Goal: Information Seeking & Learning: Learn about a topic

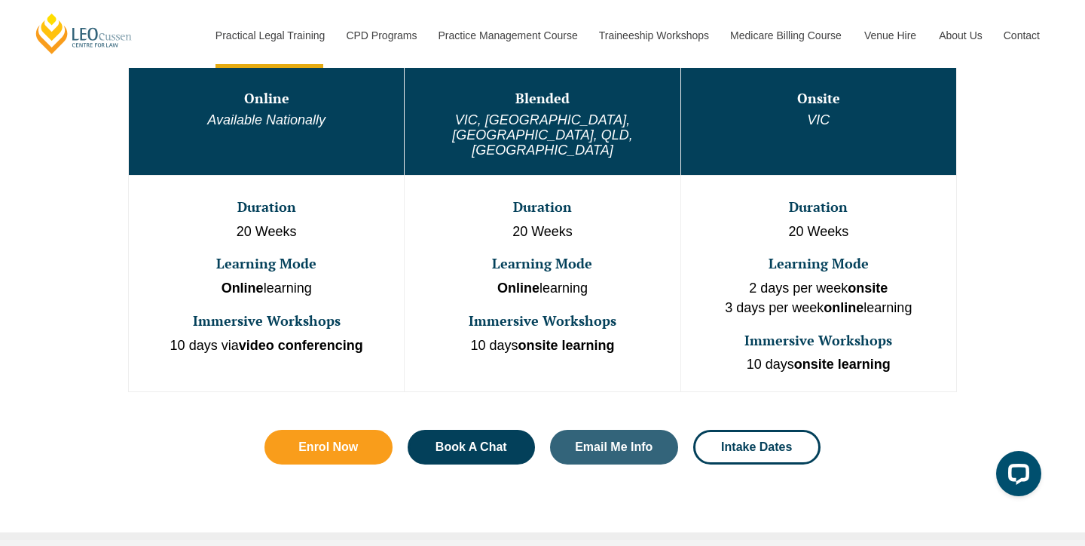
scroll to position [879, 0]
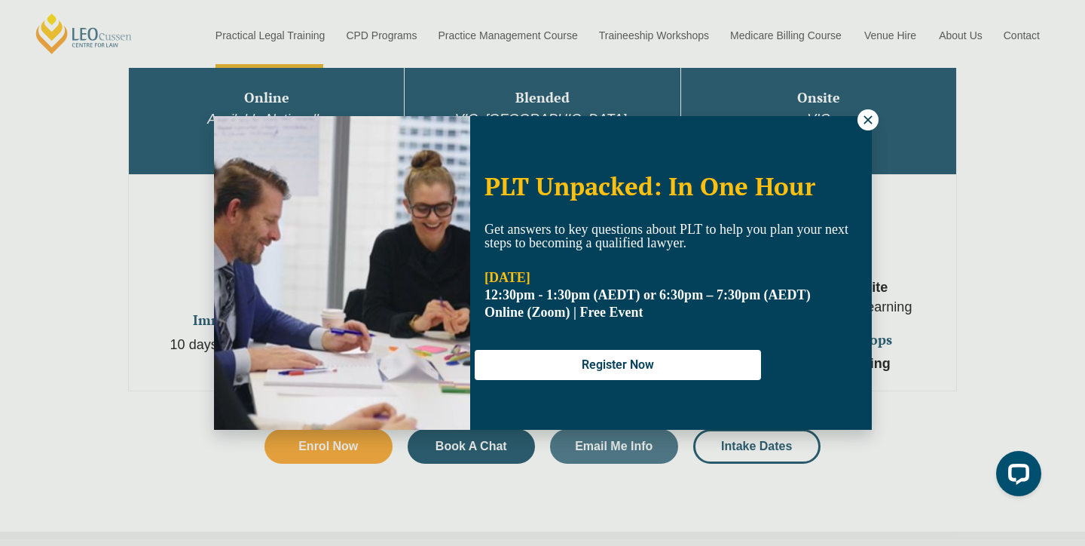
click at [867, 114] on icon at bounding box center [868, 120] width 14 height 14
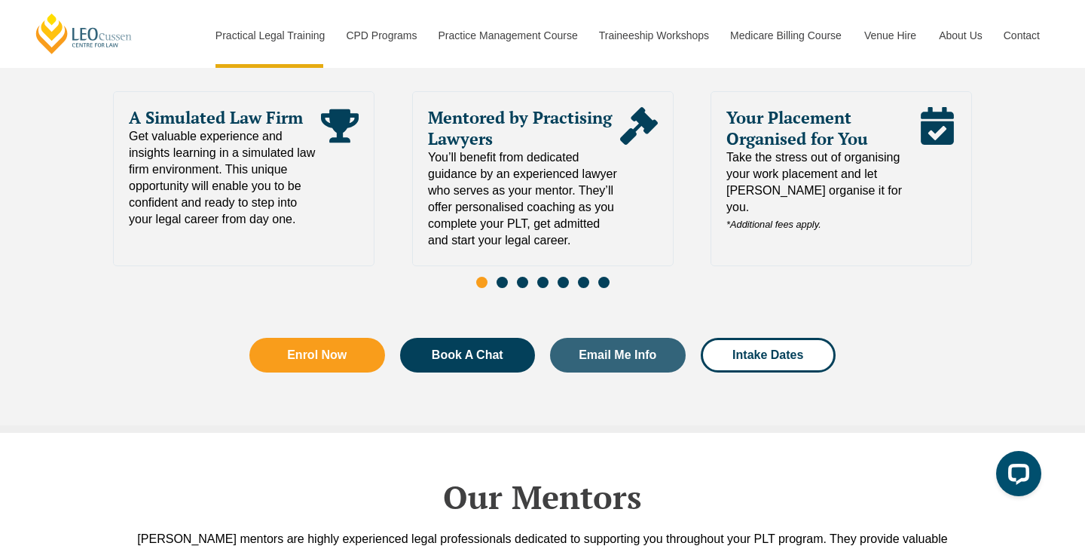
scroll to position [3355, 0]
click at [791, 219] on em "*Additional fees apply." at bounding box center [774, 224] width 95 height 11
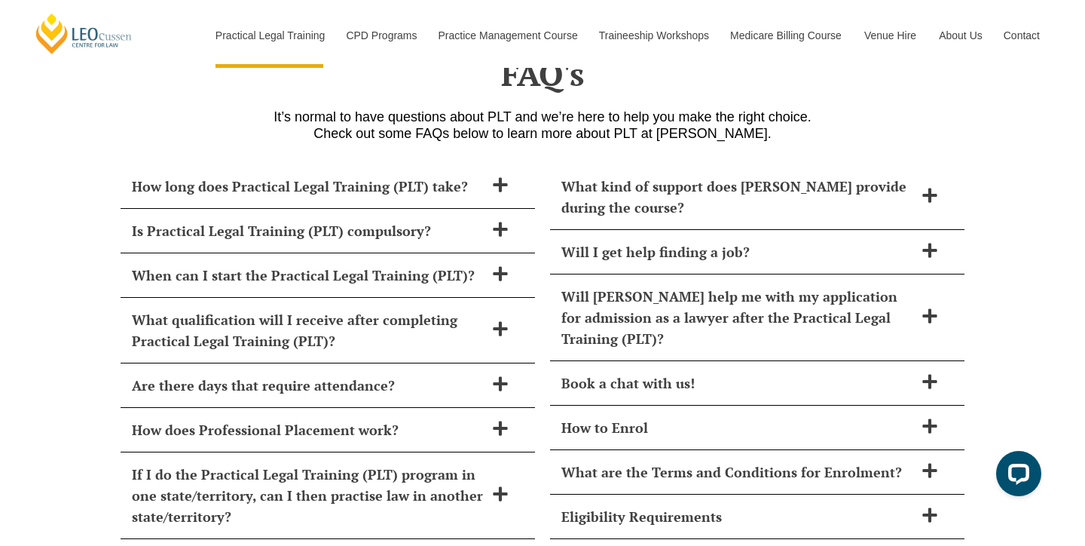
scroll to position [6480, 0]
click at [498, 220] on icon at bounding box center [500, 228] width 17 height 17
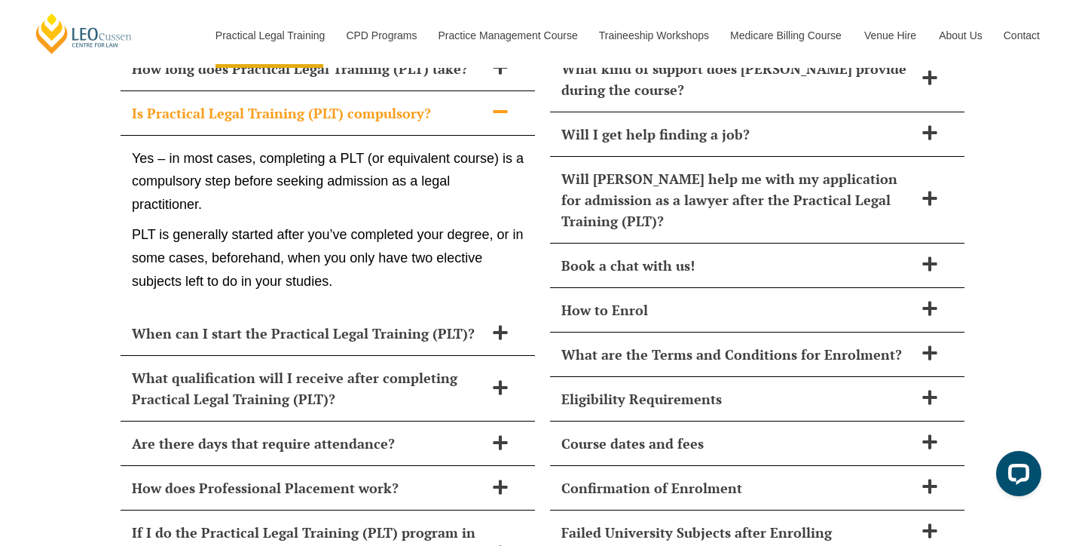
scroll to position [6598, 0]
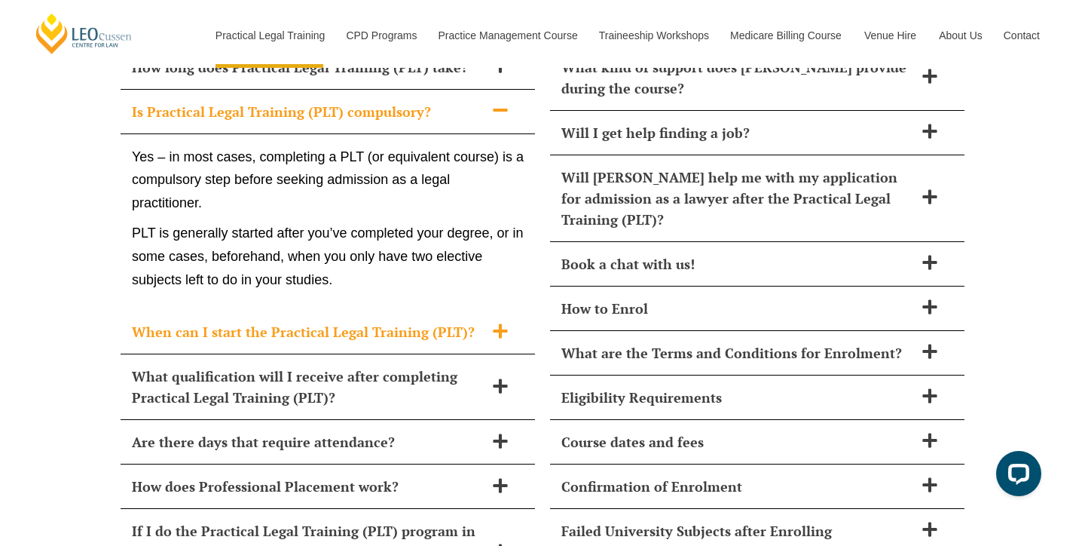
click at [222, 321] on h2 "When can I start the Practical Legal Training (PLT)?" at bounding box center [308, 331] width 353 height 21
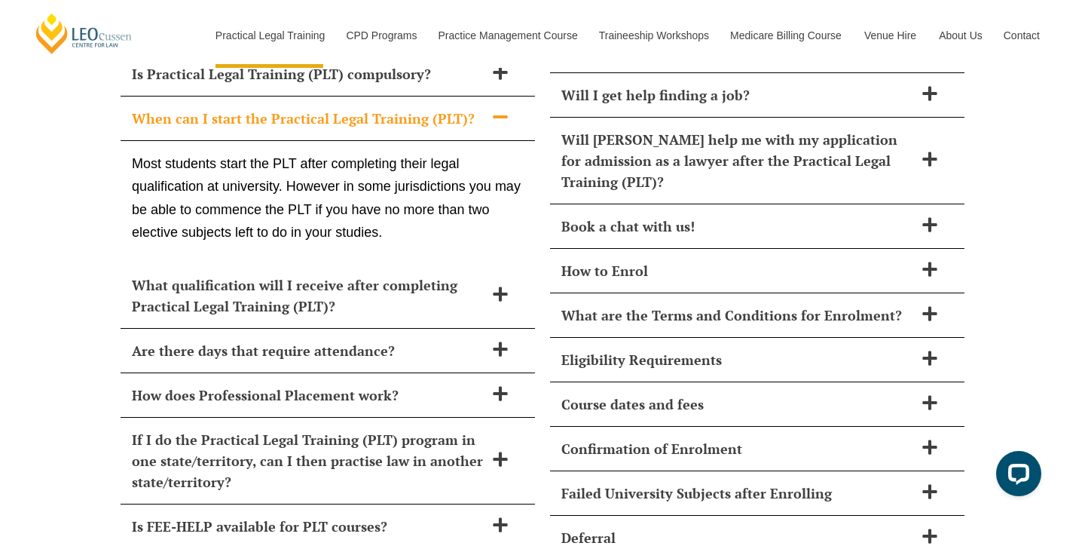
scroll to position [6637, 0]
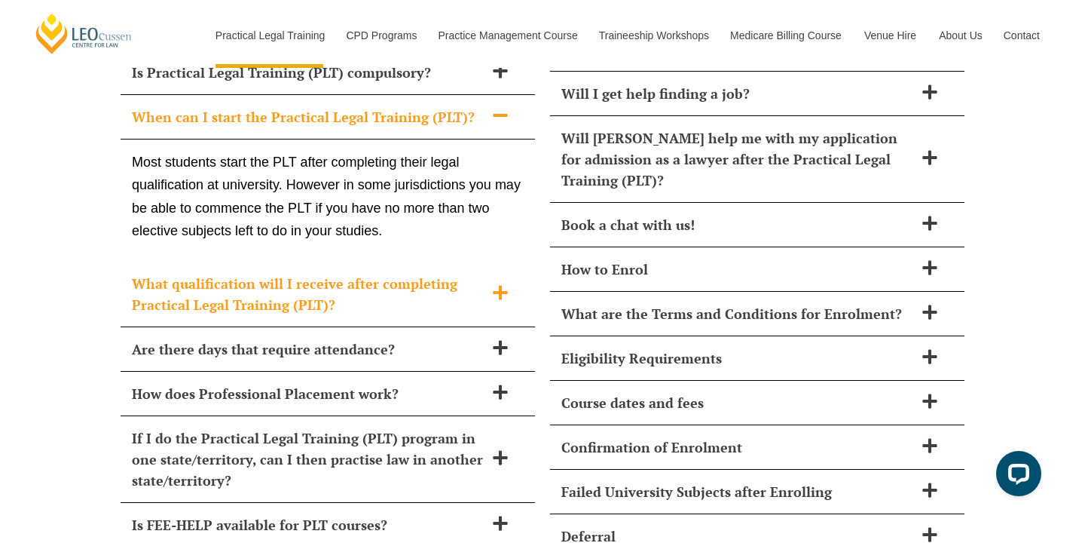
click at [240, 273] on h2 "What qualification will I receive after completing Practical Legal Training (PL…" at bounding box center [308, 294] width 353 height 42
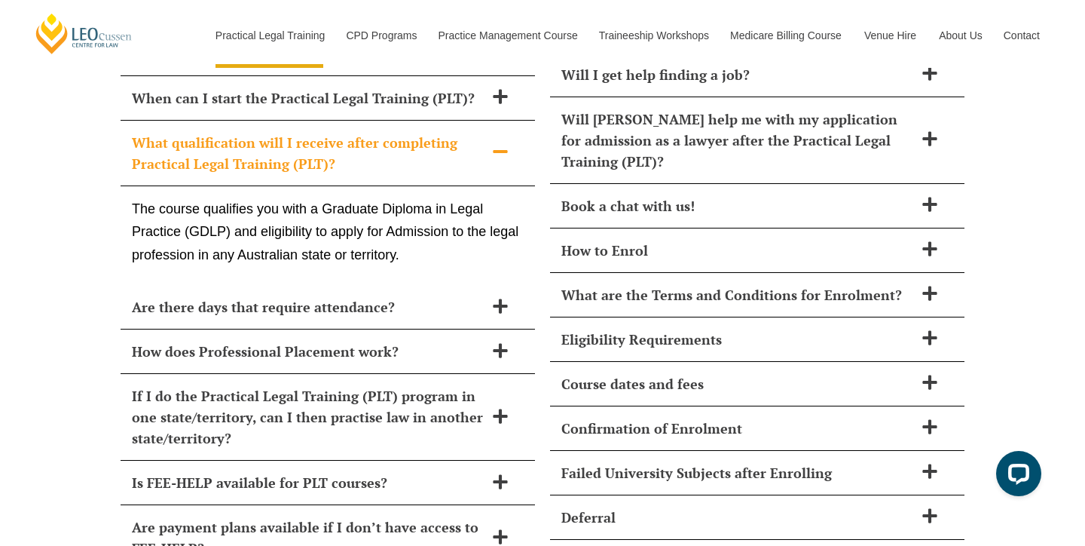
scroll to position [6642, 0]
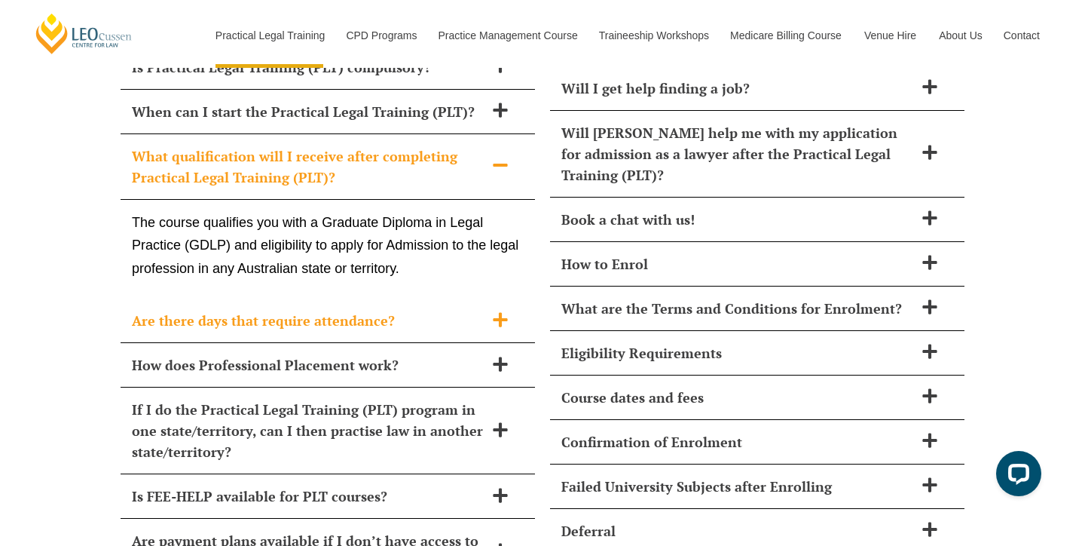
click at [274, 310] on h2 "Are there days that require attendance?" at bounding box center [308, 320] width 353 height 21
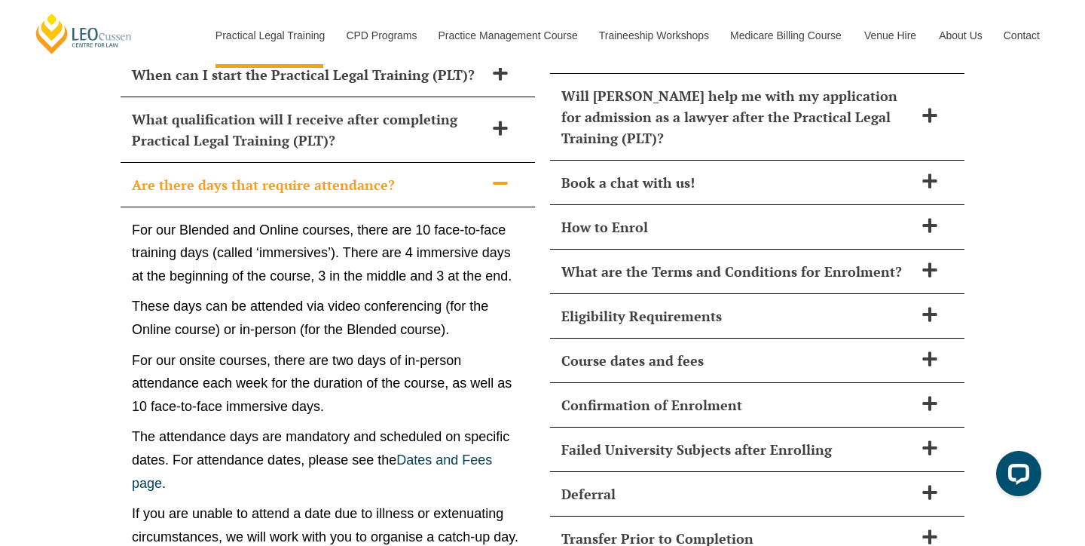
scroll to position [6692, 0]
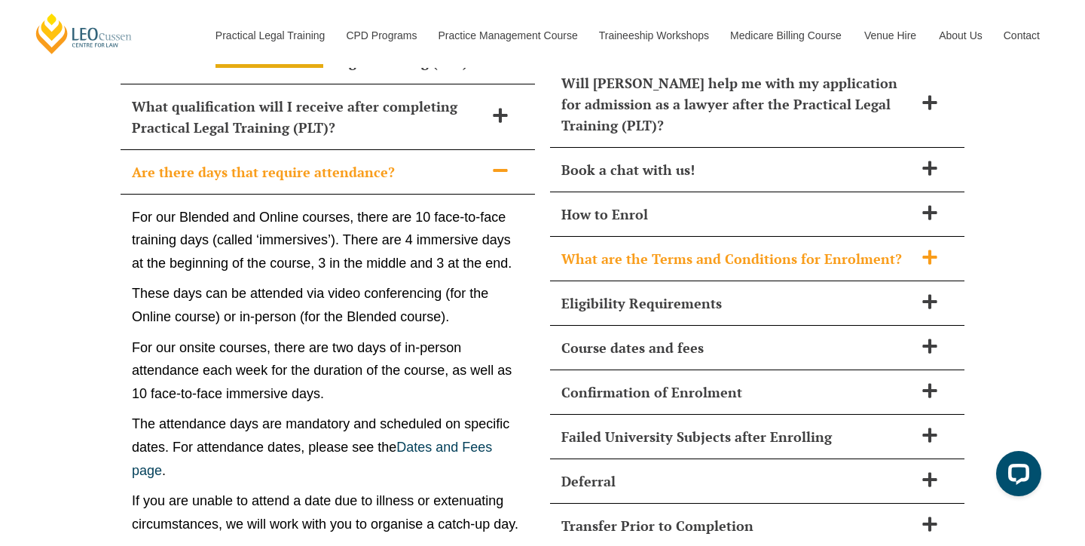
click at [813, 248] on h2 "What are the Terms and Conditions for Enrolment?" at bounding box center [738, 258] width 353 height 21
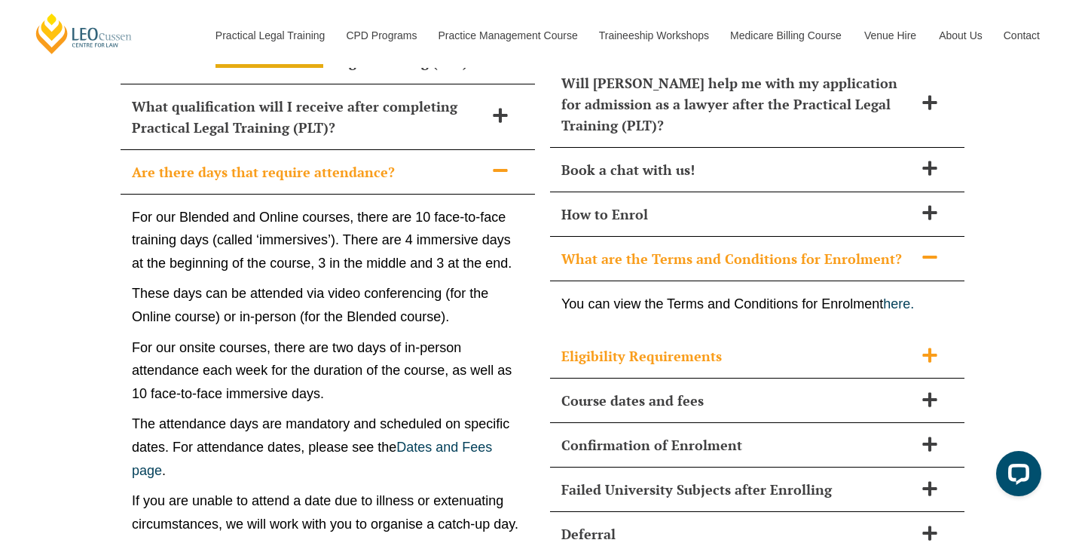
click at [684, 345] on h2 "Eligibility Requirements" at bounding box center [738, 355] width 353 height 21
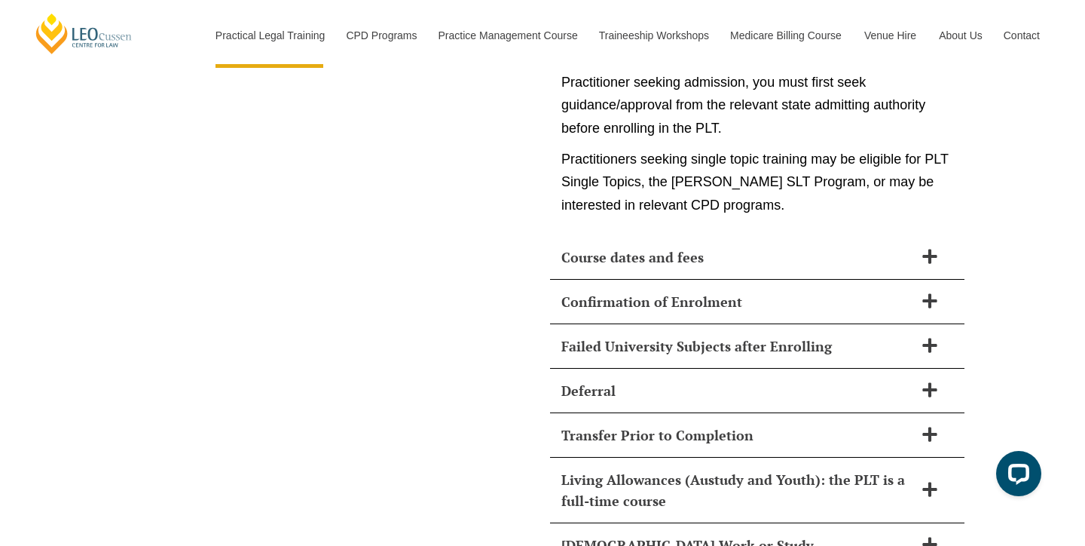
scroll to position [7997, 0]
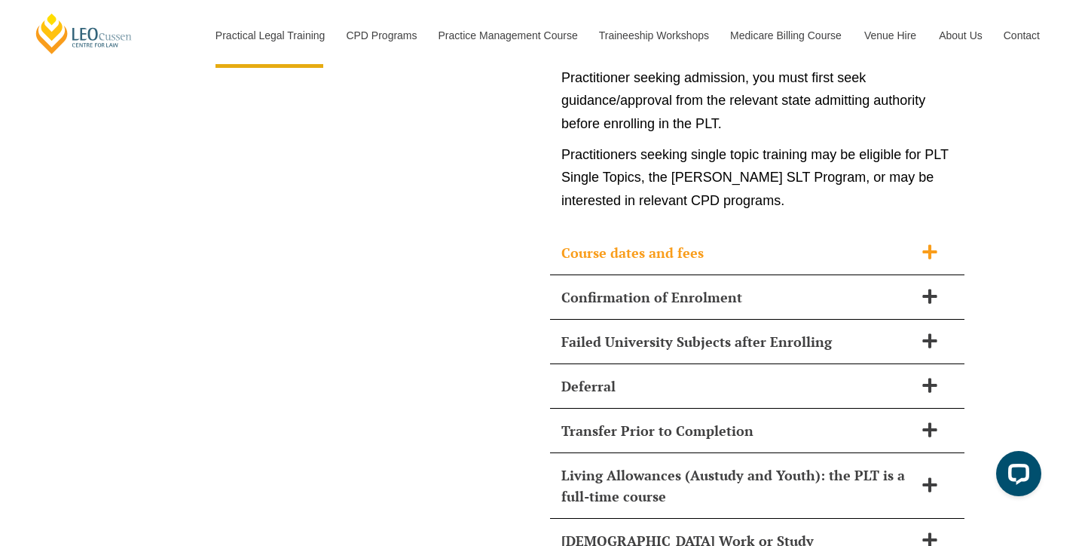
click at [705, 242] on h2 "Course dates and fees" at bounding box center [738, 252] width 353 height 21
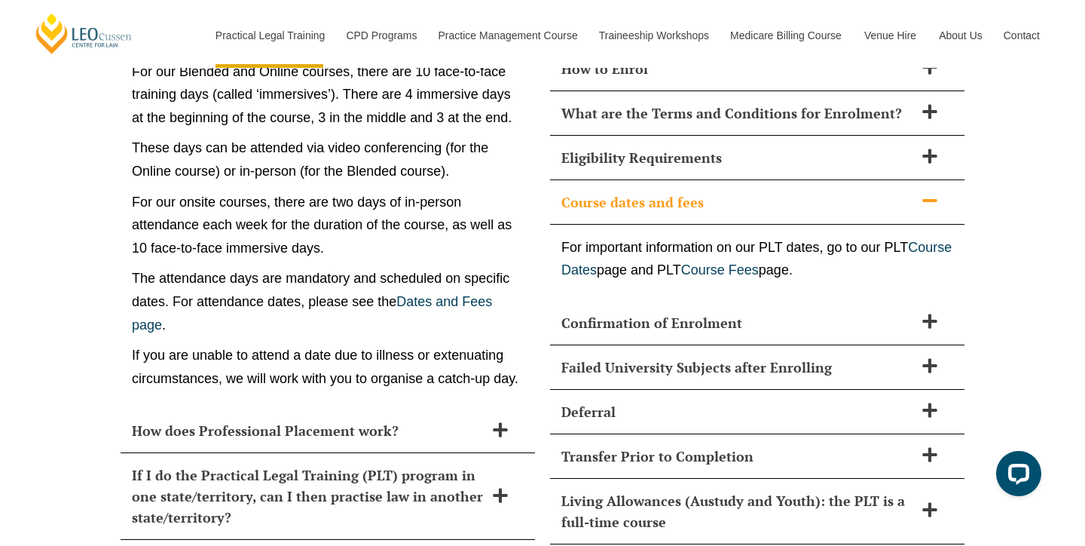
scroll to position [6838, 0]
click at [759, 262] on link "Course Fees" at bounding box center [720, 269] width 78 height 15
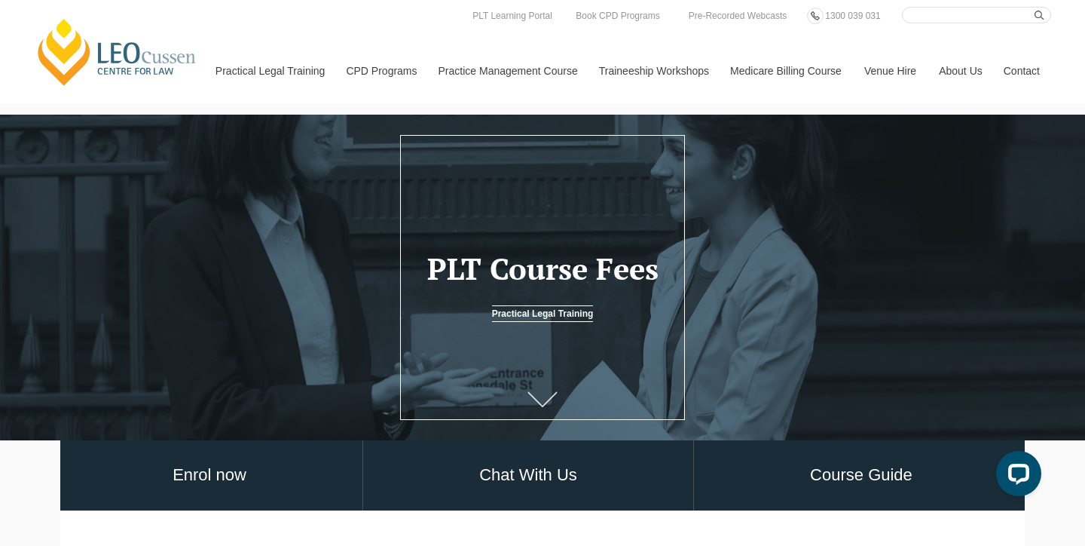
click at [544, 396] on icon at bounding box center [543, 398] width 30 height 15
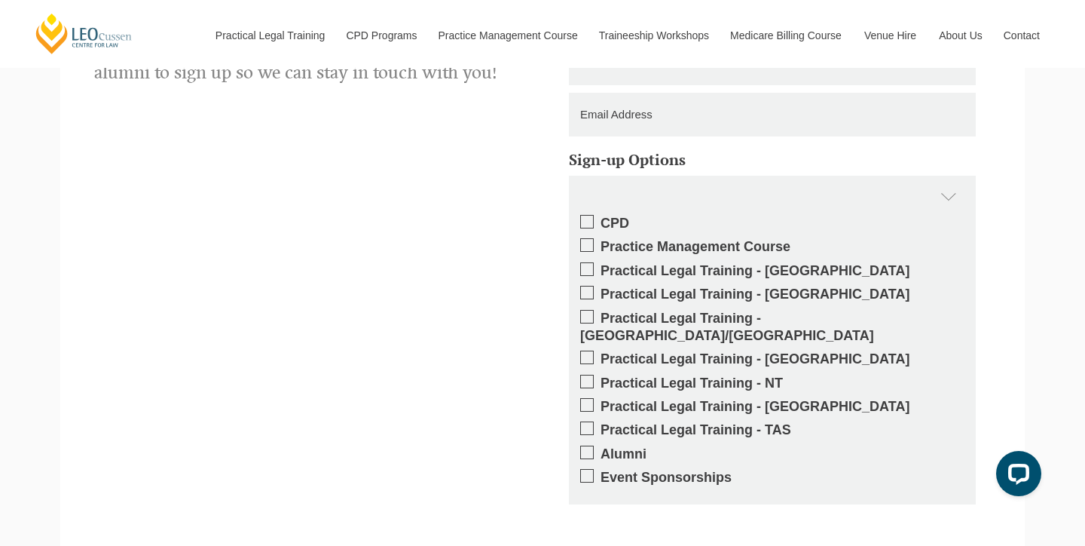
scroll to position [1033, 0]
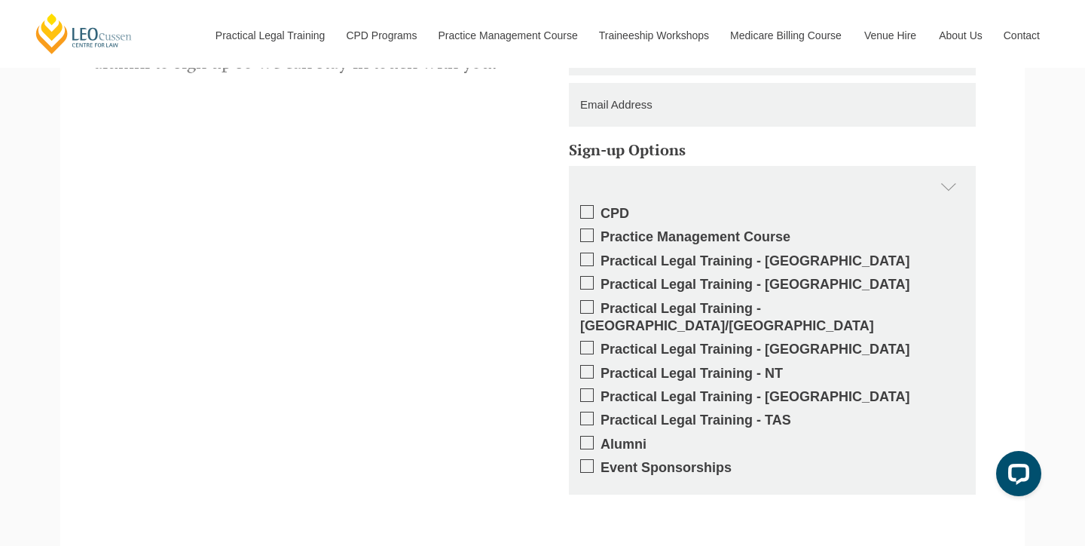
click at [585, 253] on span at bounding box center [587, 259] width 14 height 14
click at [601, 256] on input "Practical Legal Training - [GEOGRAPHIC_DATA]" at bounding box center [601, 256] width 0 height 0
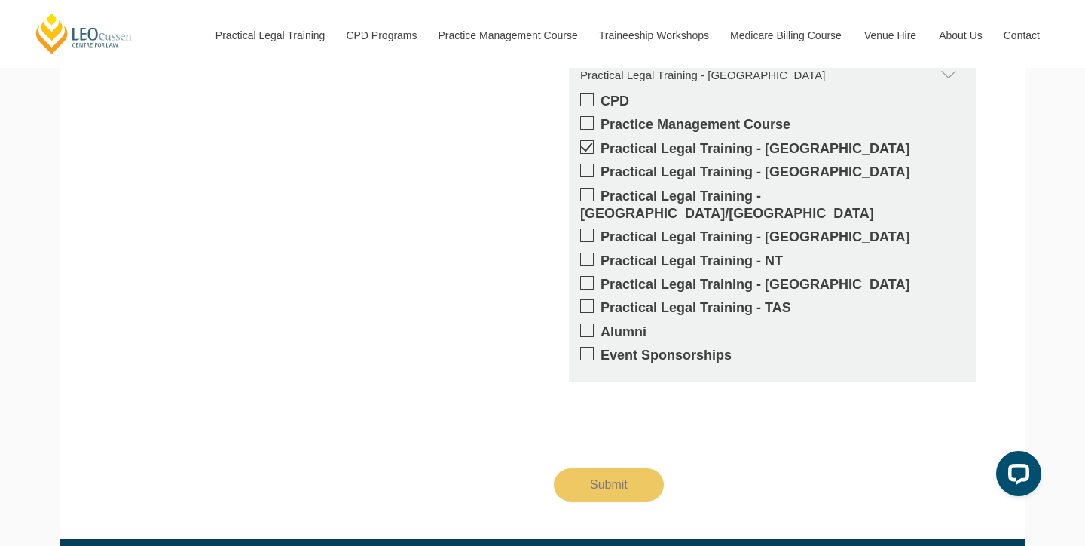
scroll to position [1146, 0]
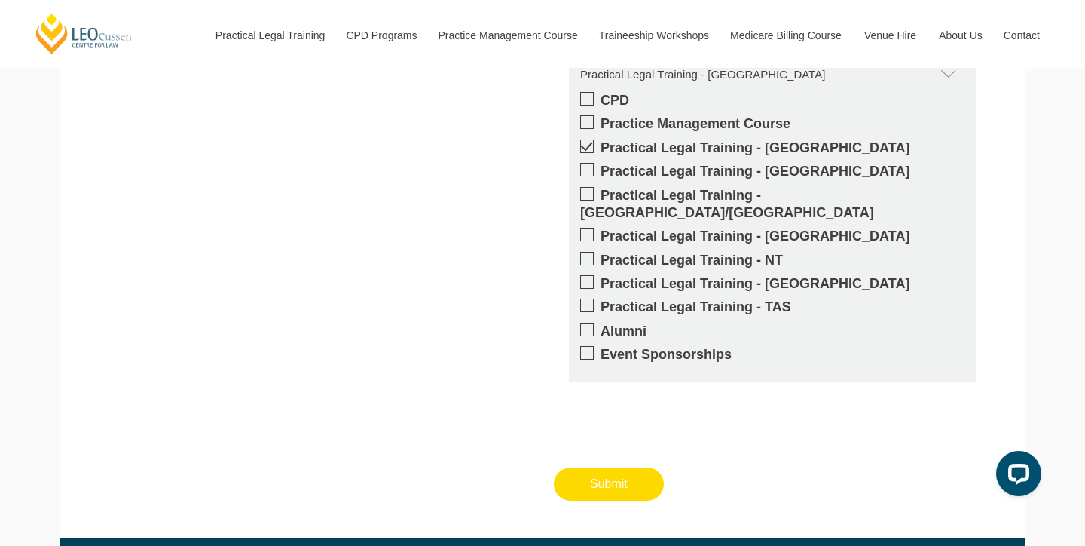
click at [606, 467] on input "Submit" at bounding box center [609, 483] width 110 height 33
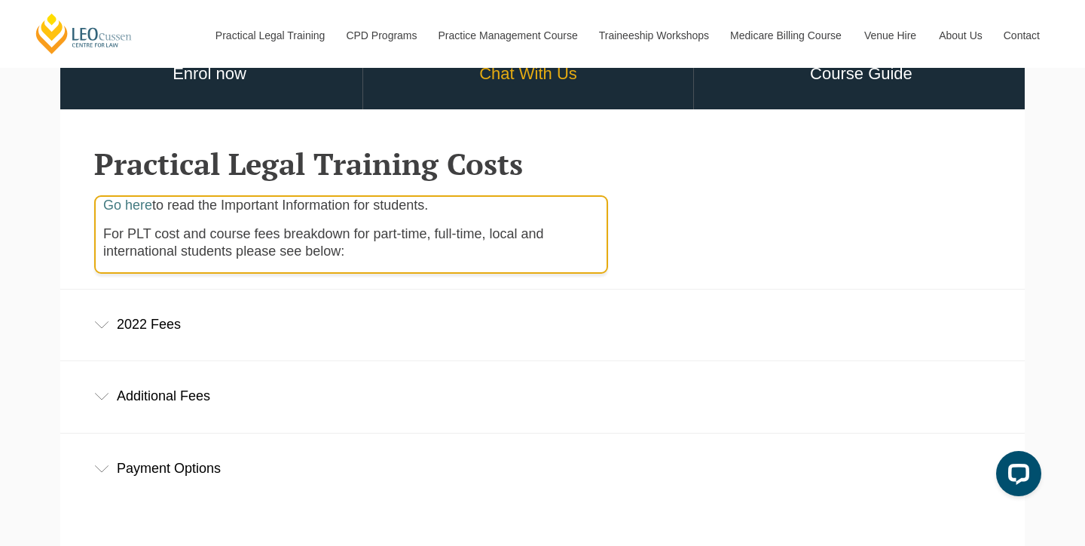
scroll to position [451, 0]
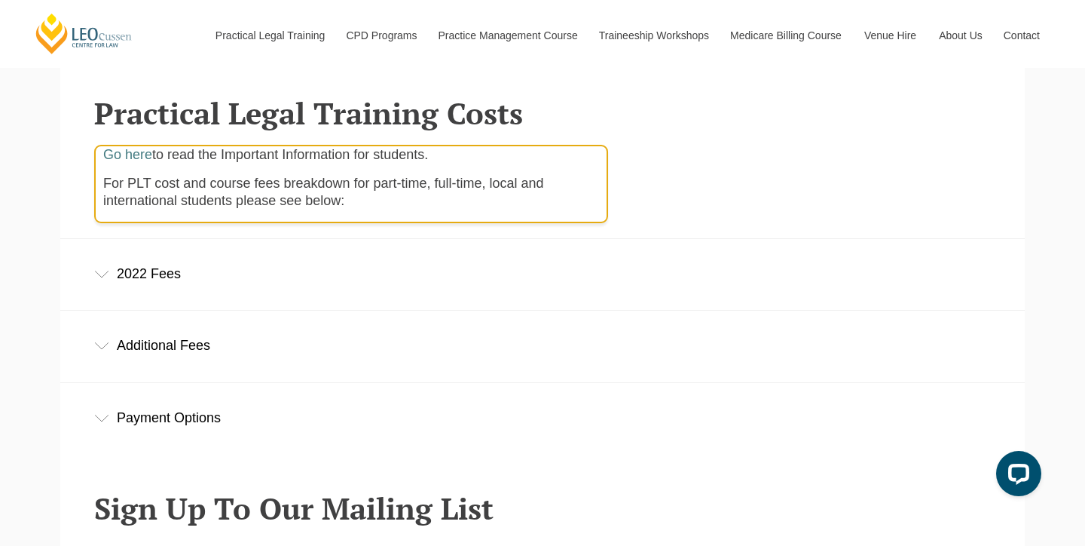
click at [157, 272] on div "2022 Fees" at bounding box center [542, 274] width 965 height 70
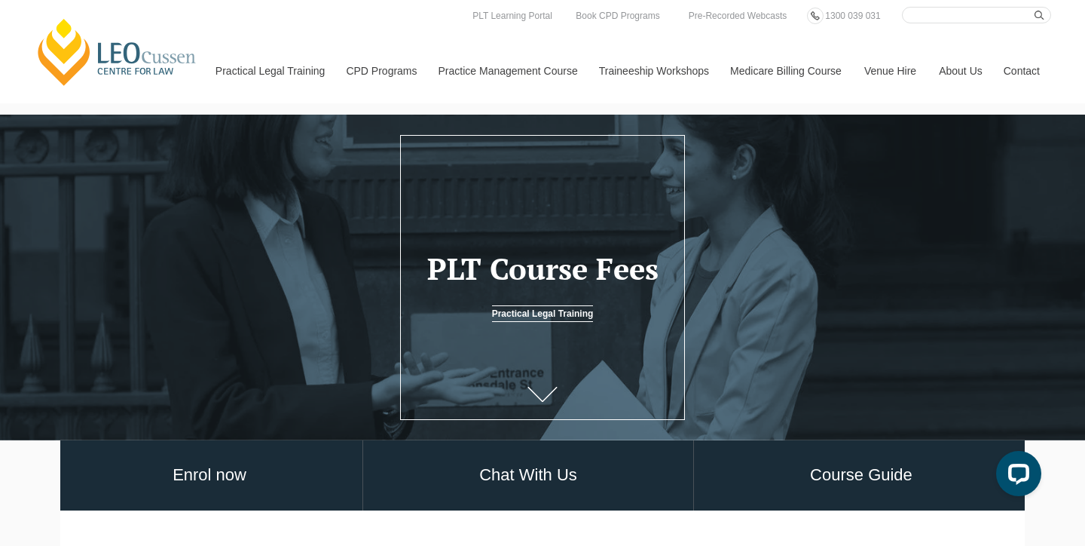
scroll to position [0, 0]
